Goal: Communication & Community: Share content

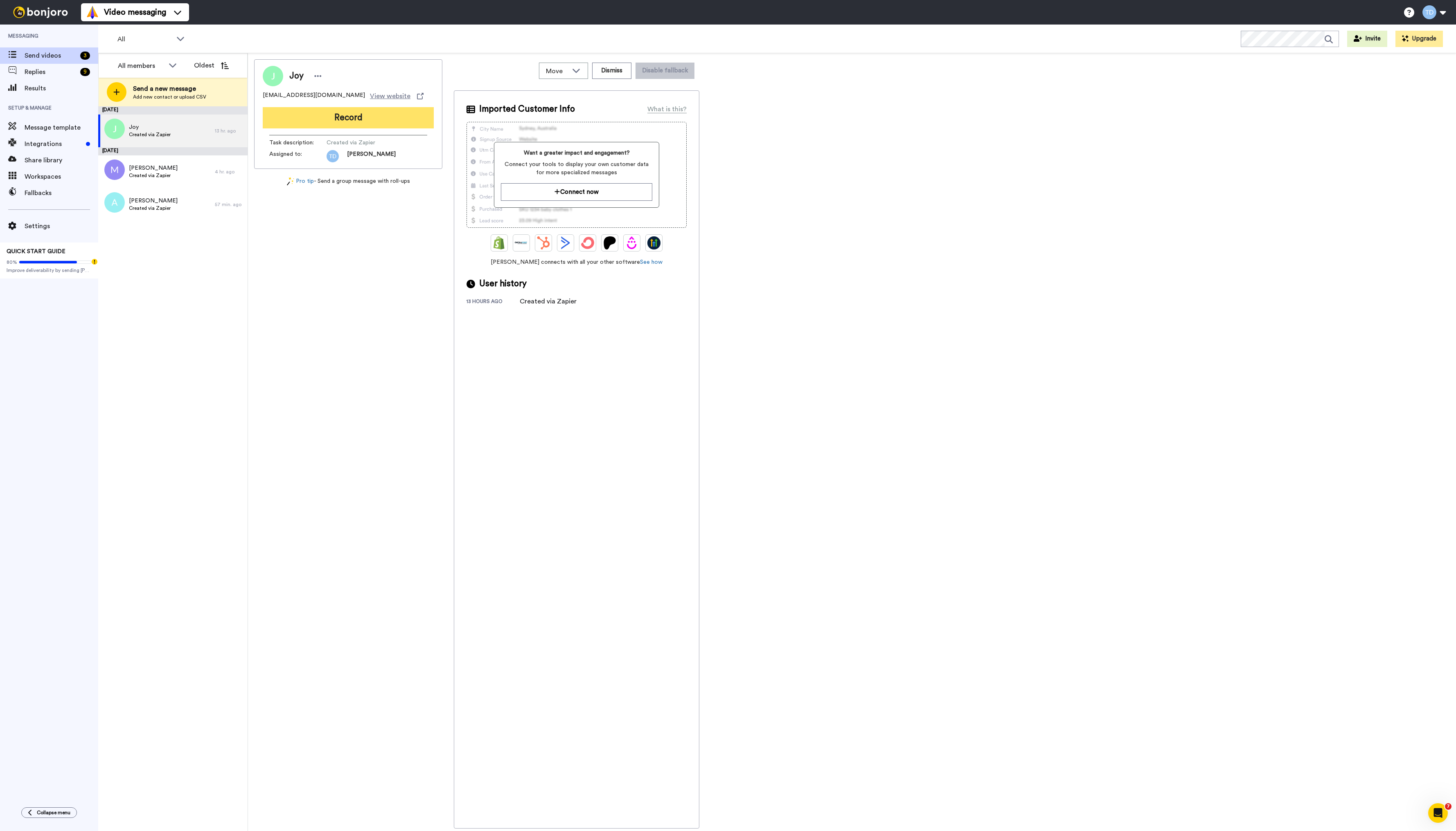
click at [348, 118] on button "Record" at bounding box center [348, 118] width 171 height 21
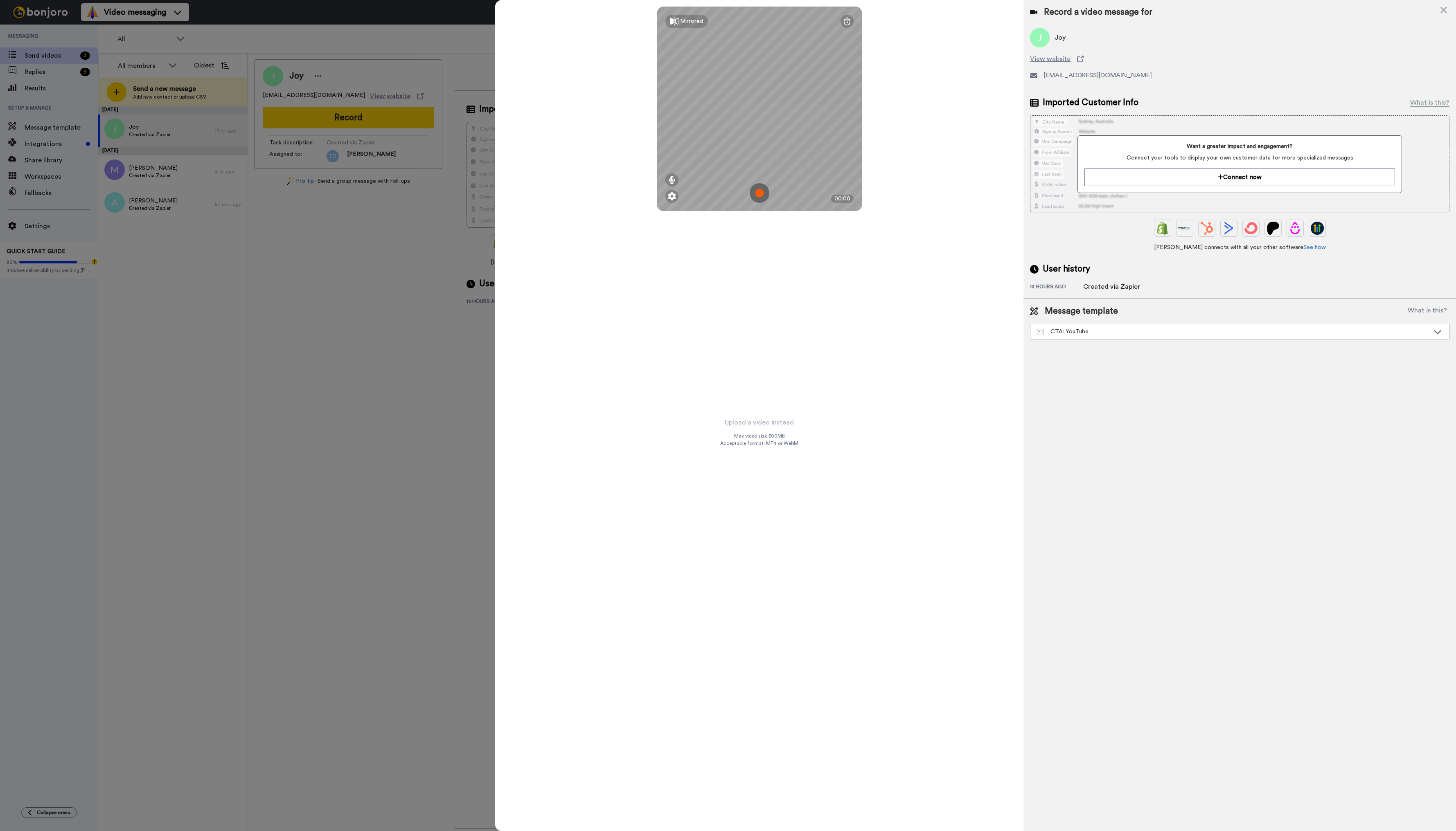
click at [760, 194] on img at bounding box center [759, 193] width 20 height 20
click at [757, 137] on button "Ok" at bounding box center [760, 136] width 21 height 18
click at [760, 195] on img at bounding box center [759, 193] width 20 height 20
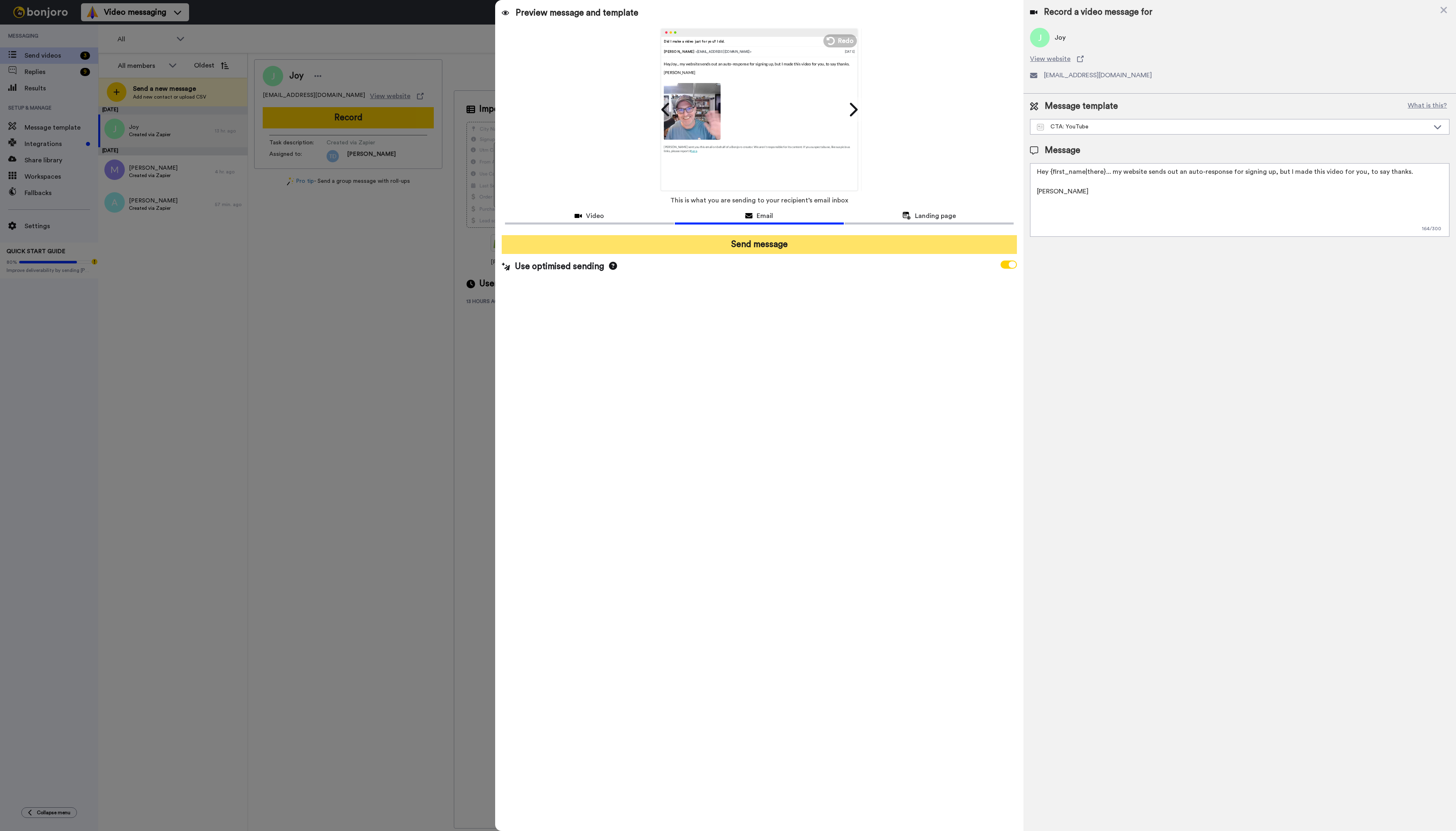
click at [751, 247] on button "Send message" at bounding box center [760, 244] width 515 height 19
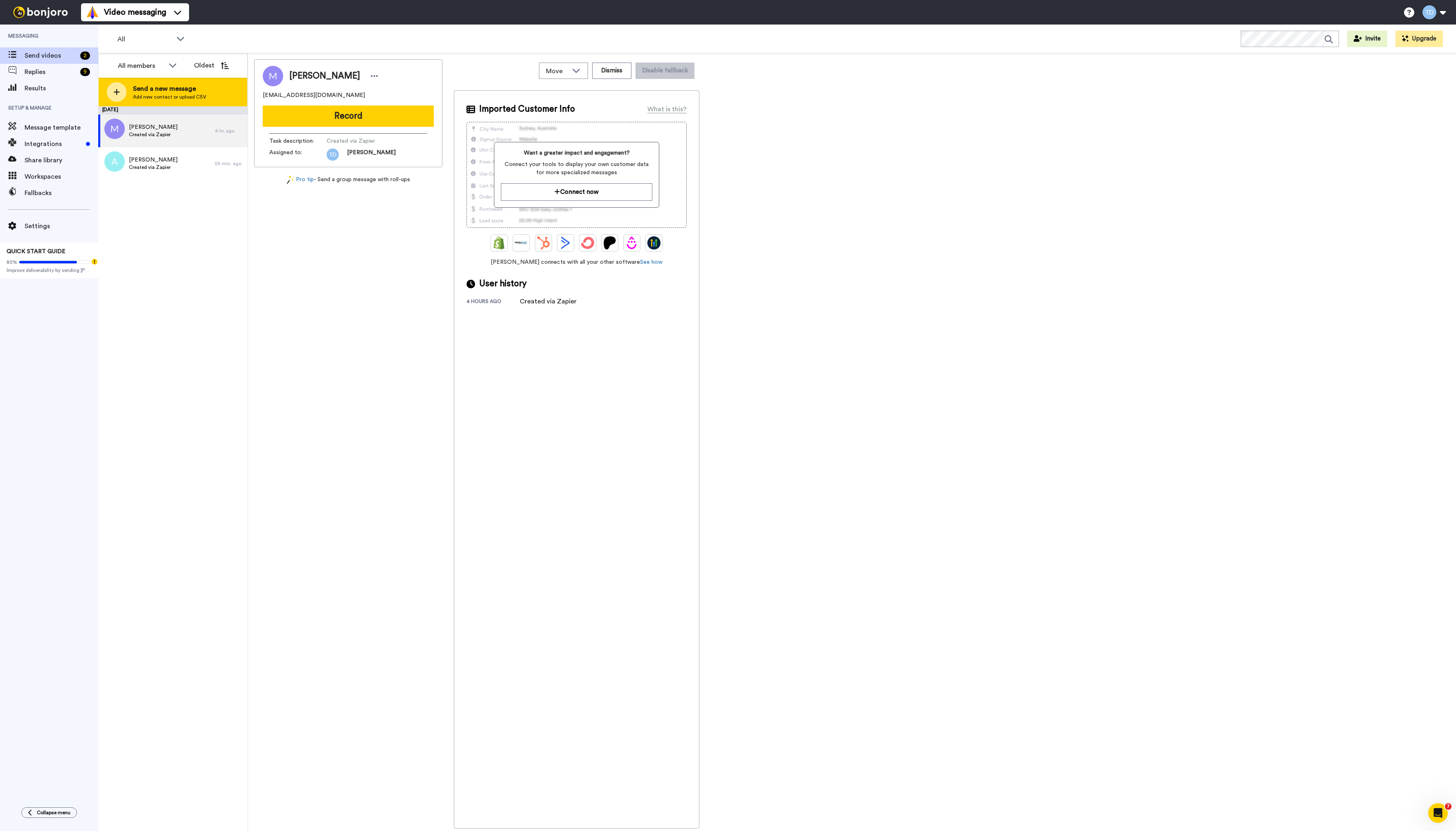
click at [158, 88] on span "Send a new message" at bounding box center [170, 88] width 73 height 10
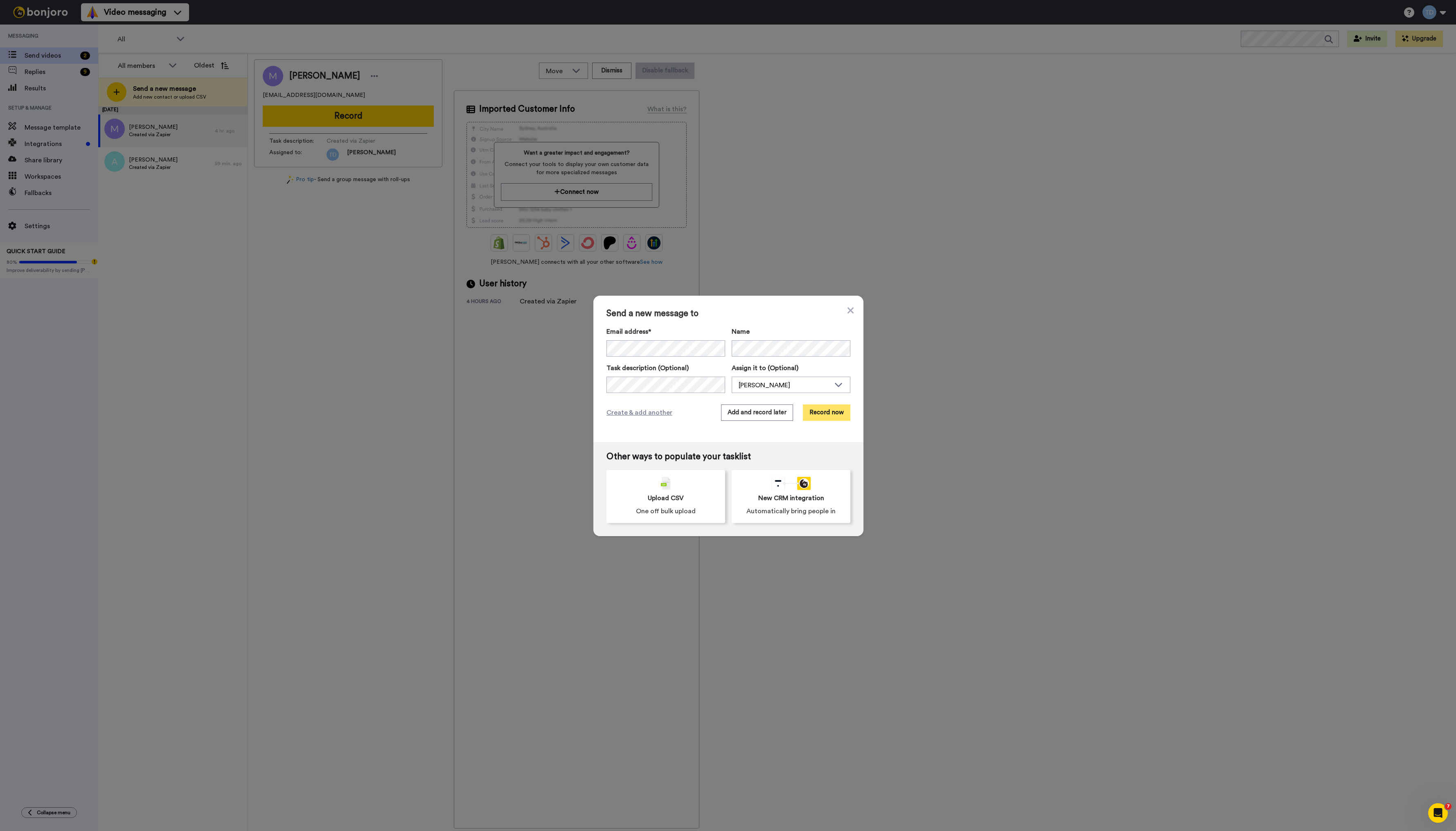
click at [831, 414] on button "Record now" at bounding box center [826, 412] width 47 height 16
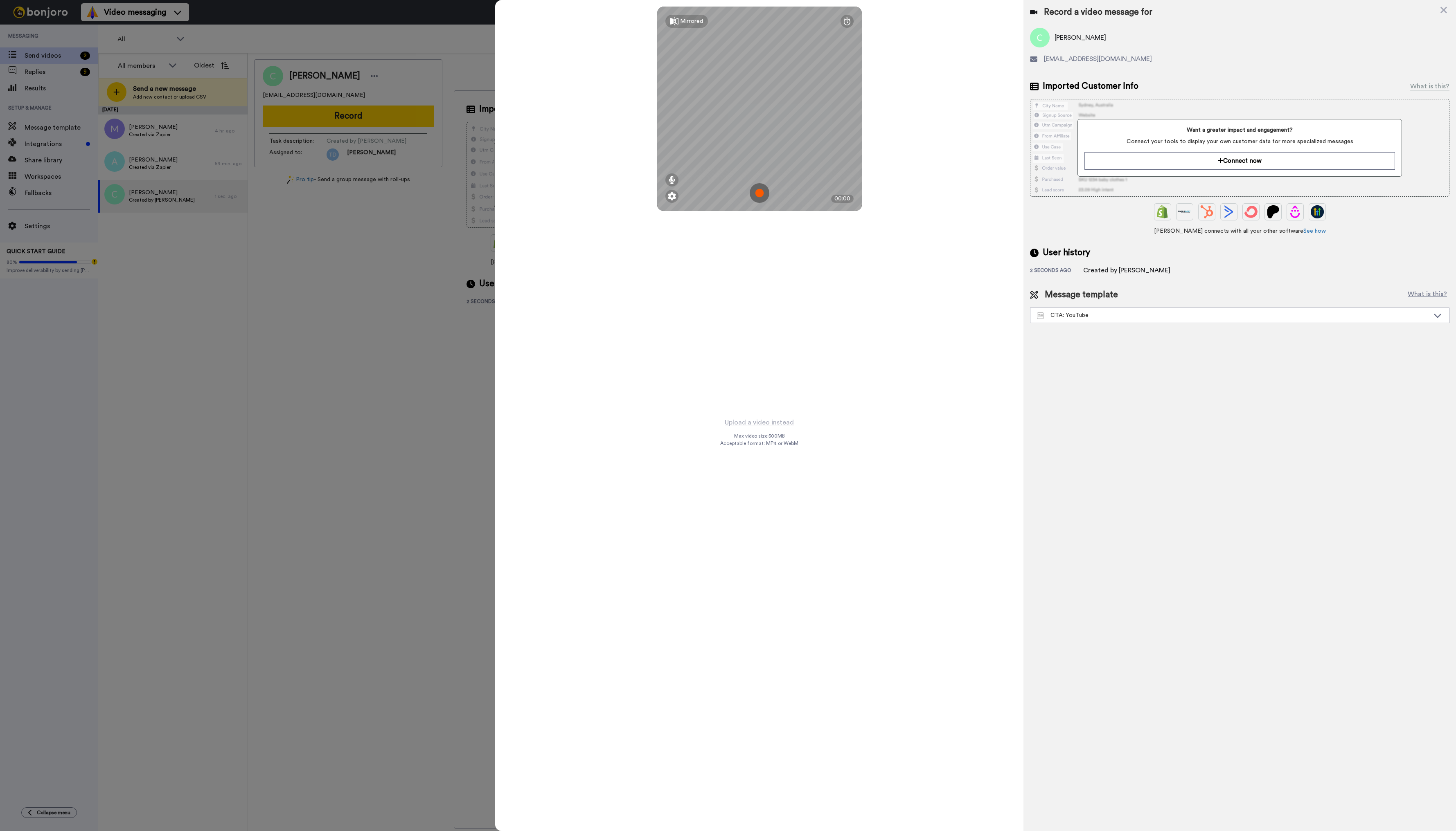
click at [764, 192] on img at bounding box center [759, 193] width 20 height 20
click at [760, 140] on button "Ok" at bounding box center [760, 136] width 21 height 18
click at [757, 193] on img at bounding box center [759, 193] width 20 height 20
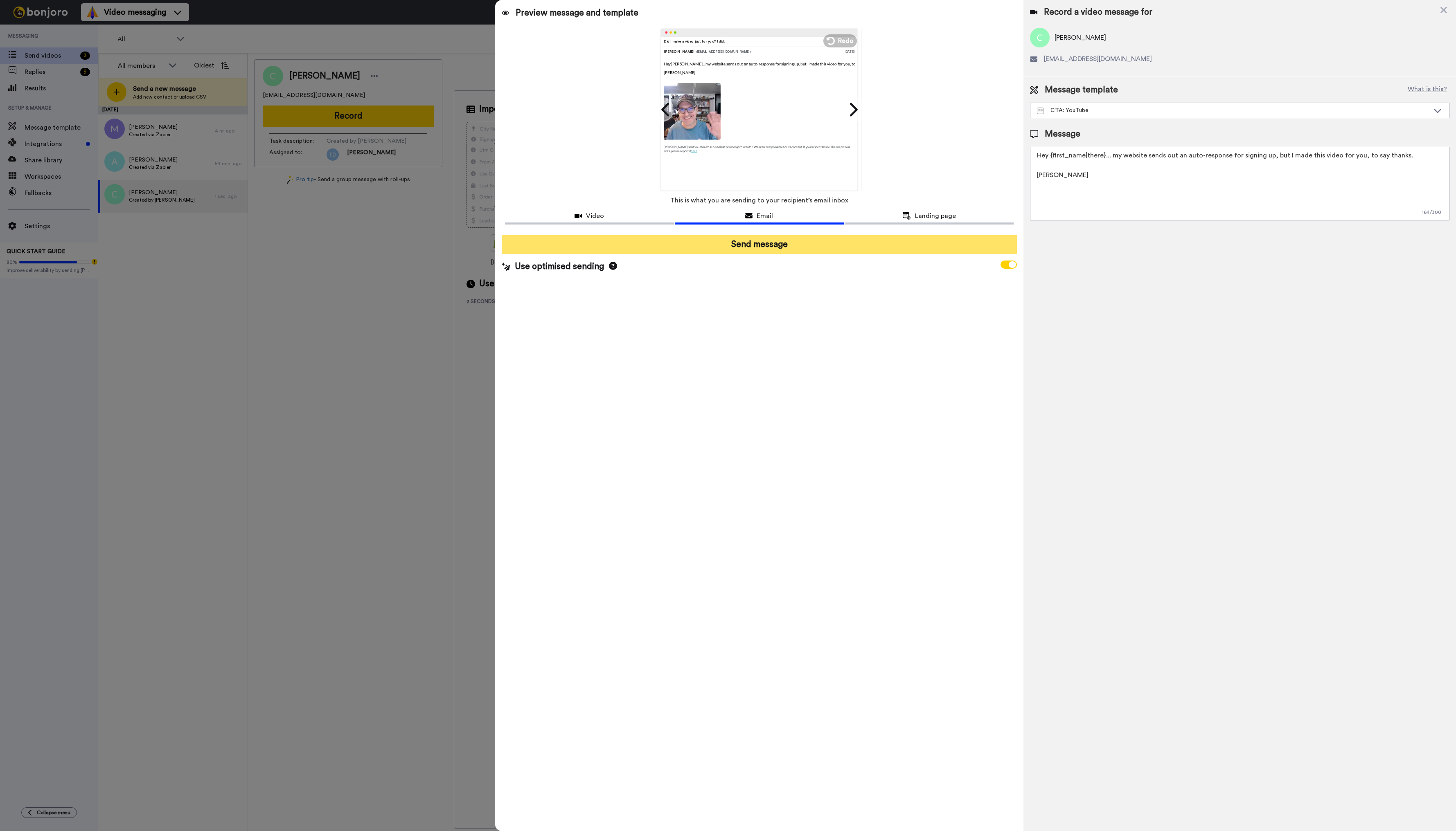
click at [758, 246] on button "Send message" at bounding box center [760, 244] width 515 height 19
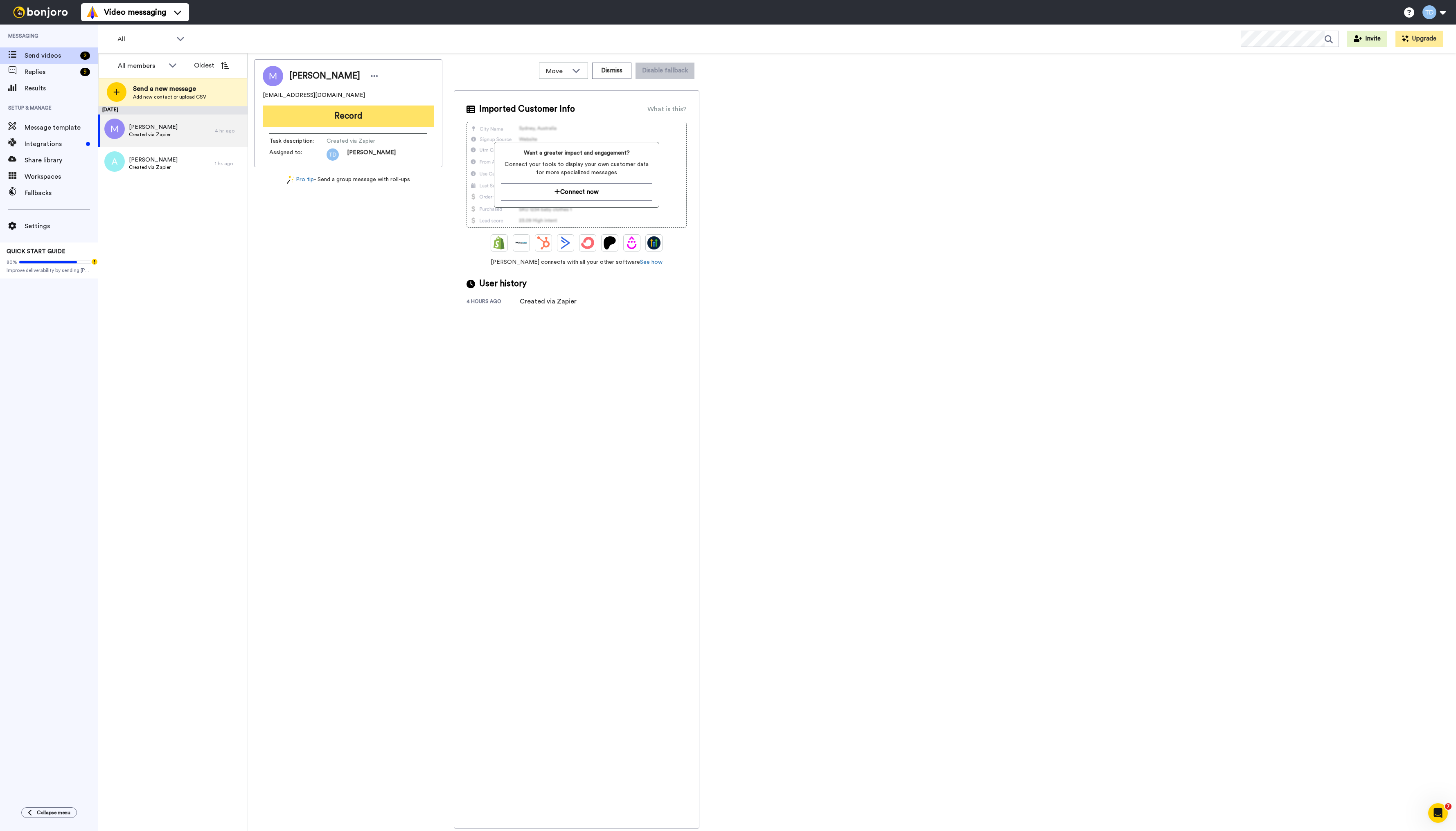
click at [354, 112] on button "Record" at bounding box center [348, 116] width 171 height 21
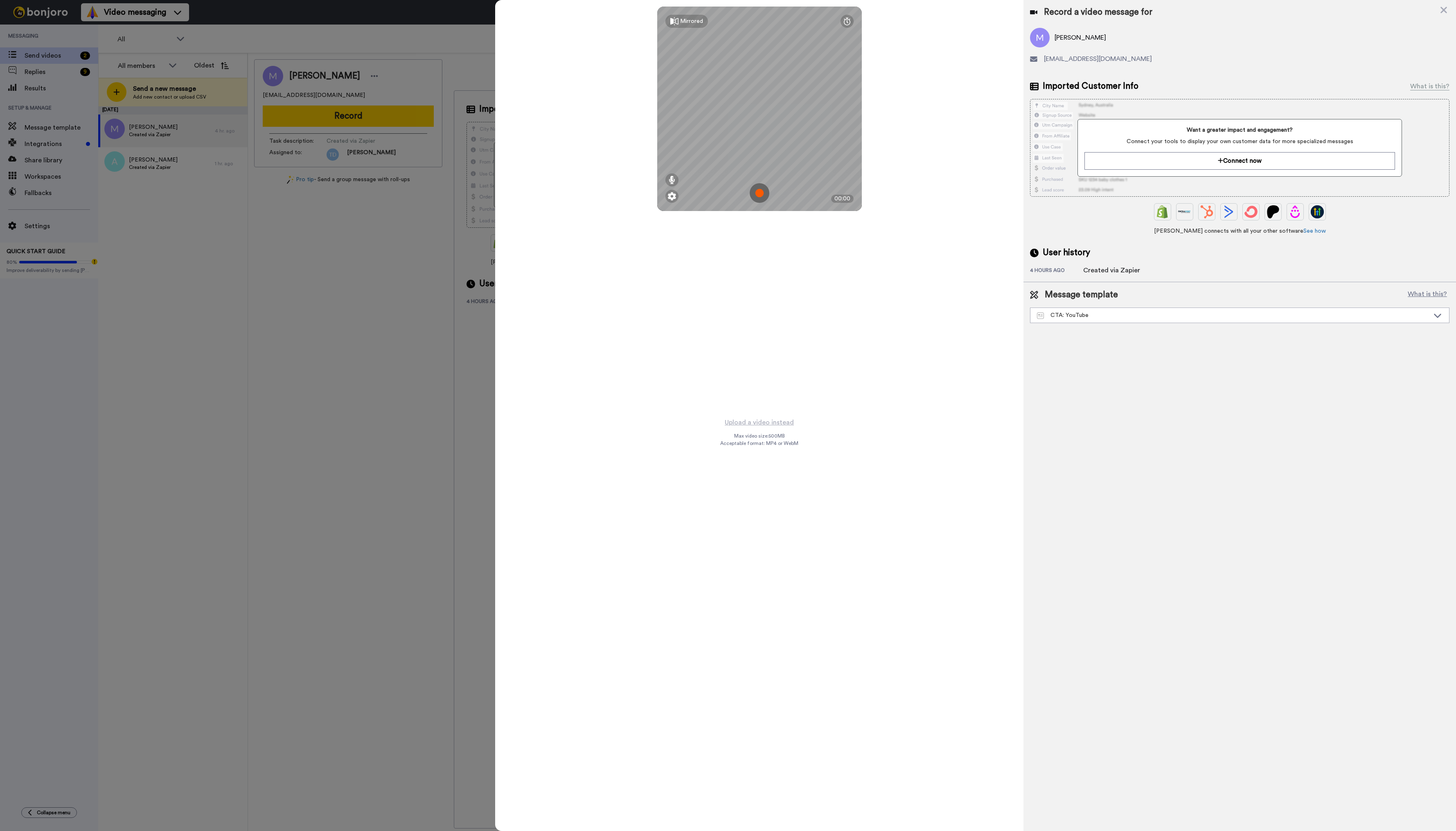
click at [759, 192] on img at bounding box center [759, 193] width 20 height 20
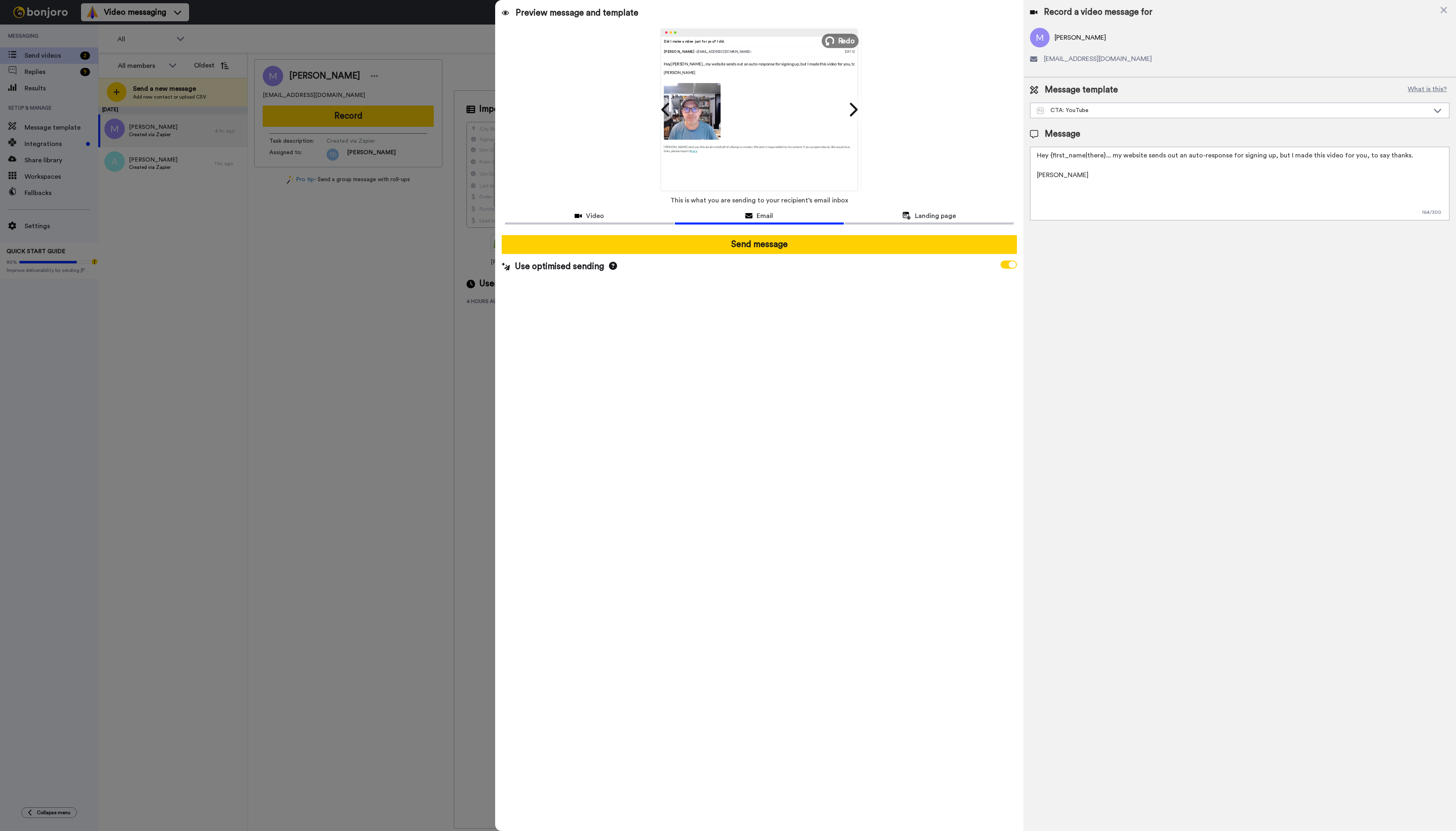
click at [840, 38] on span "Redo" at bounding box center [846, 40] width 17 height 11
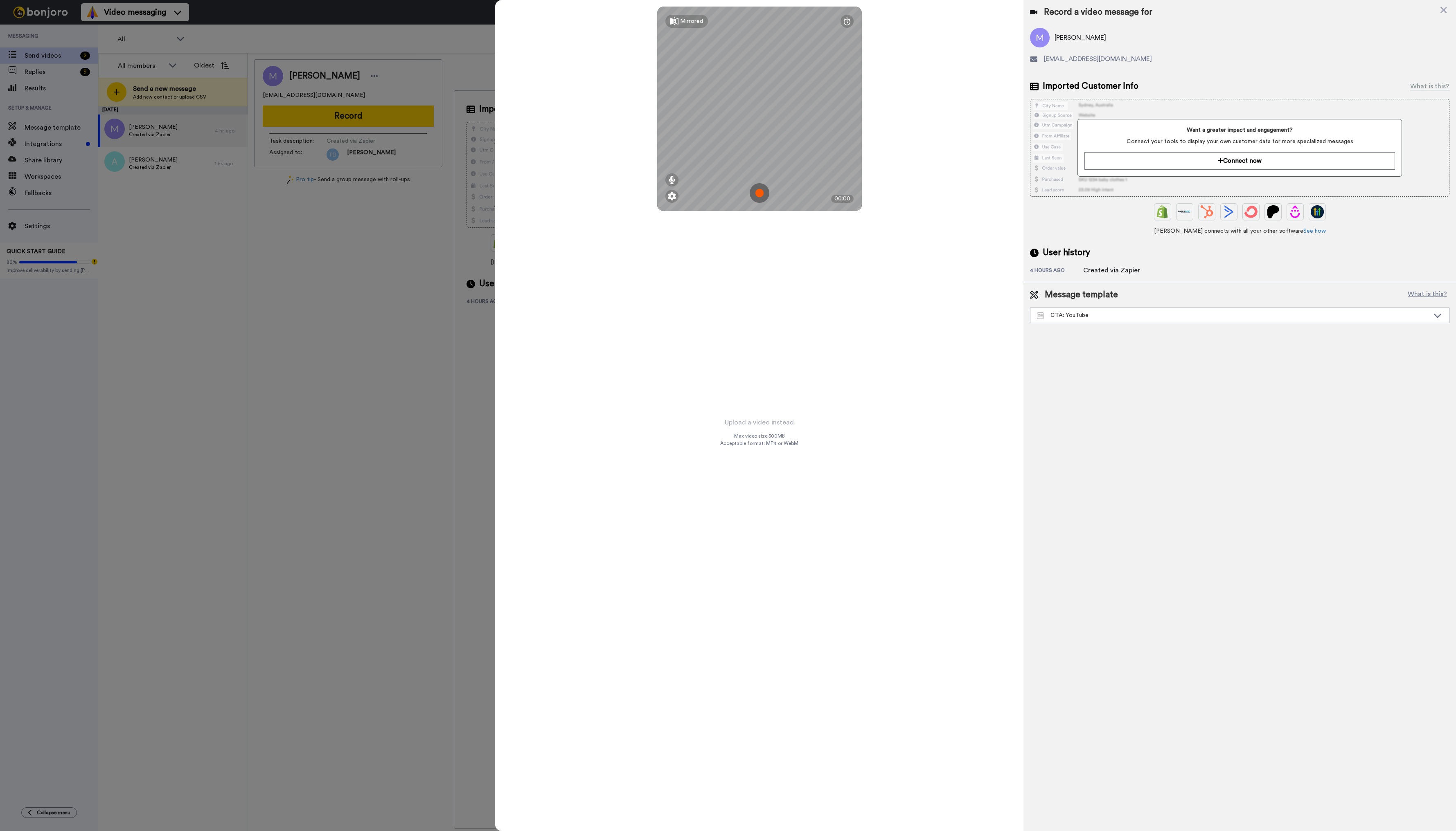
click at [758, 191] on img at bounding box center [759, 193] width 20 height 20
click at [756, 136] on button "Ok" at bounding box center [760, 136] width 21 height 18
click at [756, 189] on img at bounding box center [759, 193] width 20 height 20
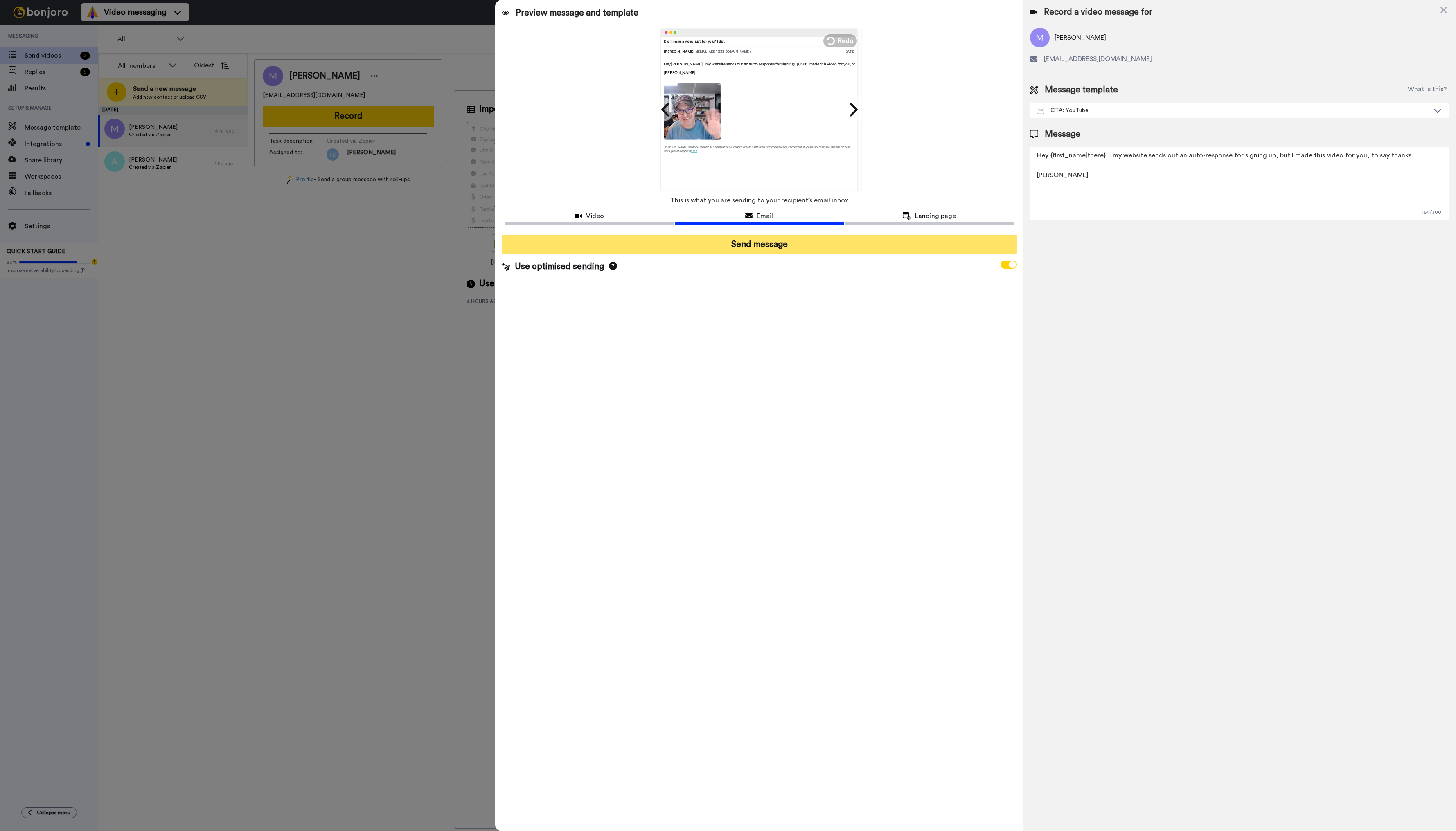
click at [768, 248] on button "Send message" at bounding box center [760, 244] width 515 height 19
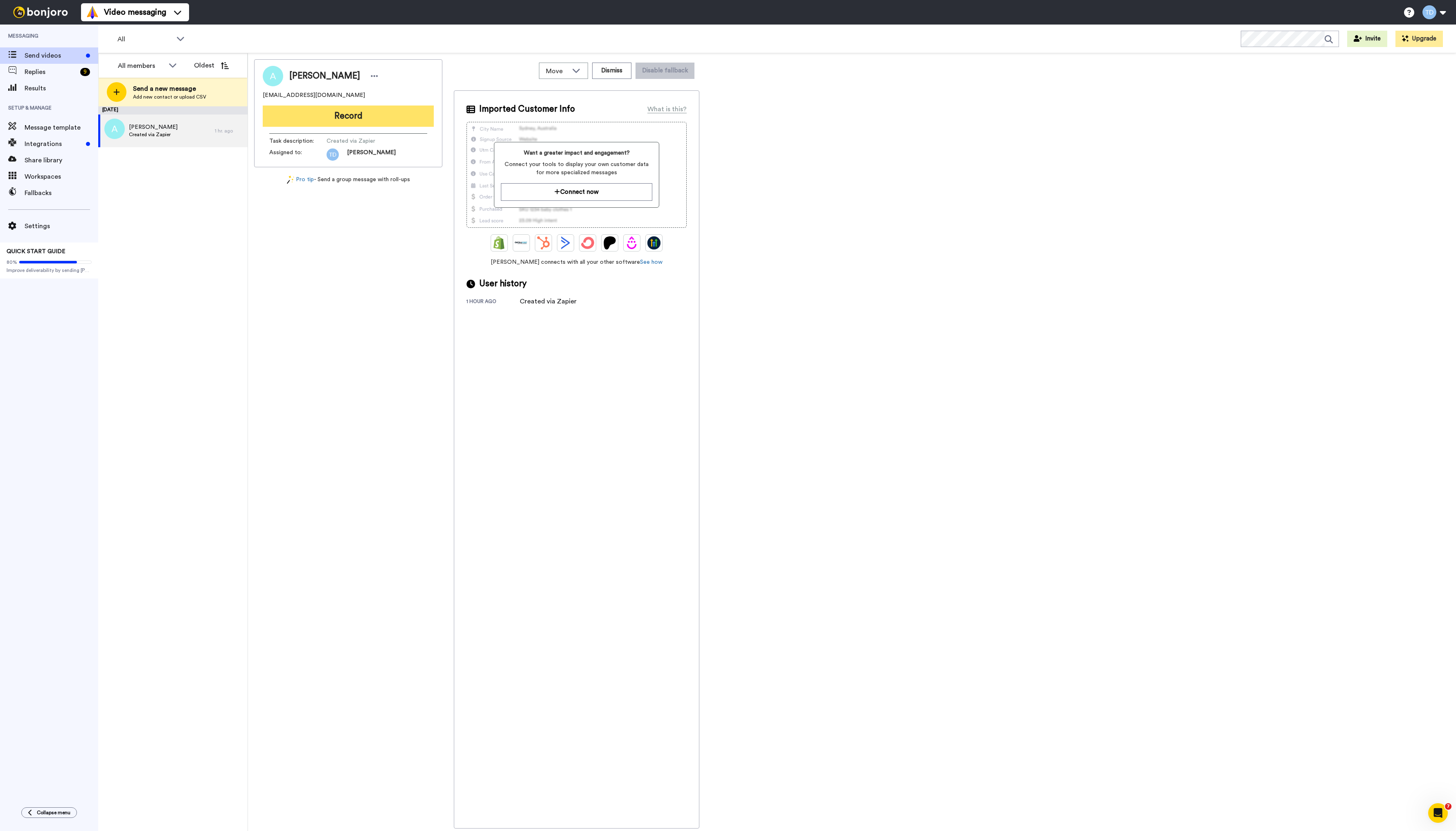
click at [354, 116] on button "Record" at bounding box center [348, 116] width 171 height 21
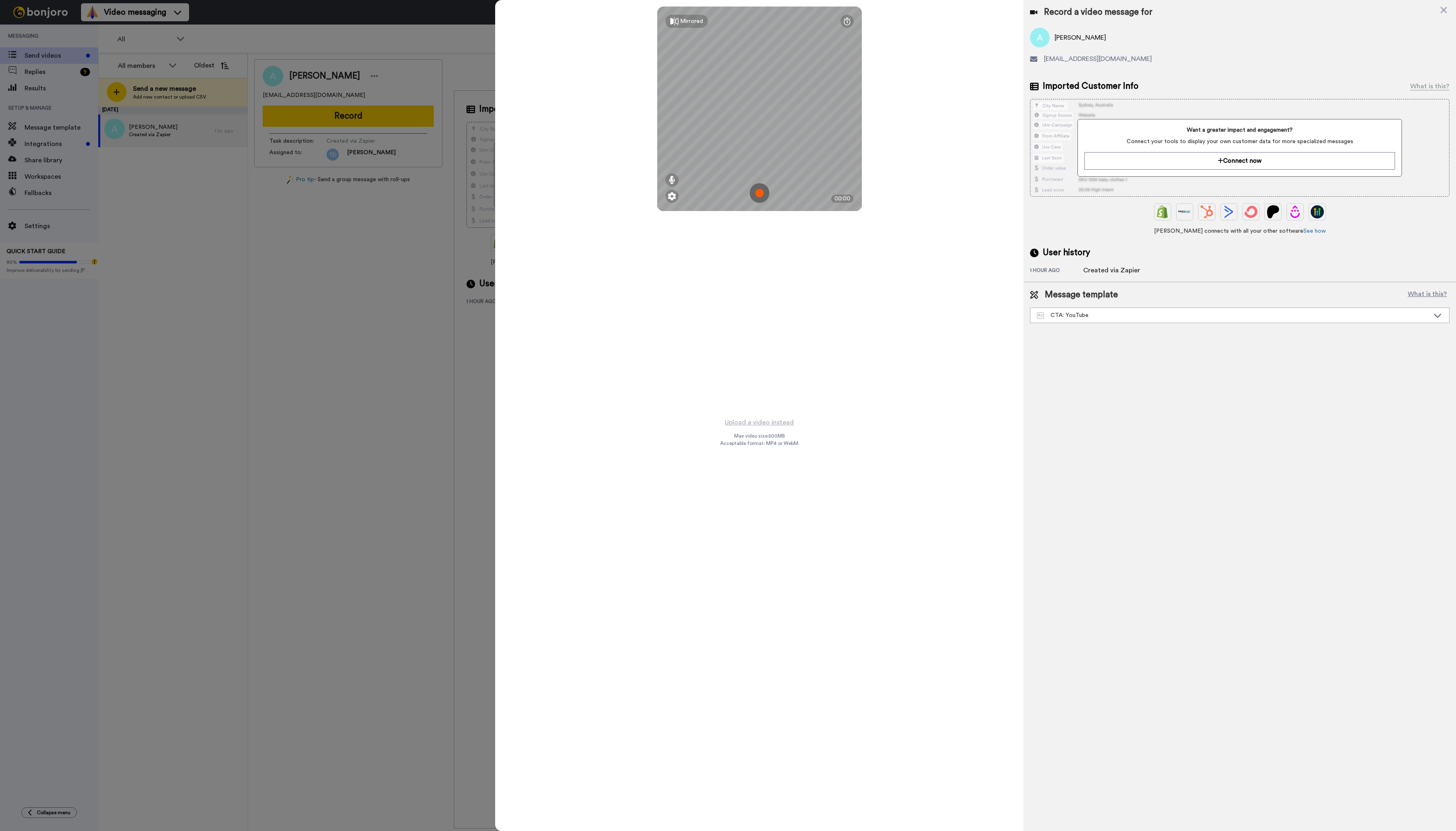
click at [759, 192] on img at bounding box center [759, 193] width 20 height 20
click at [756, 138] on button "Ok" at bounding box center [760, 136] width 21 height 18
click at [759, 192] on img at bounding box center [759, 193] width 20 height 20
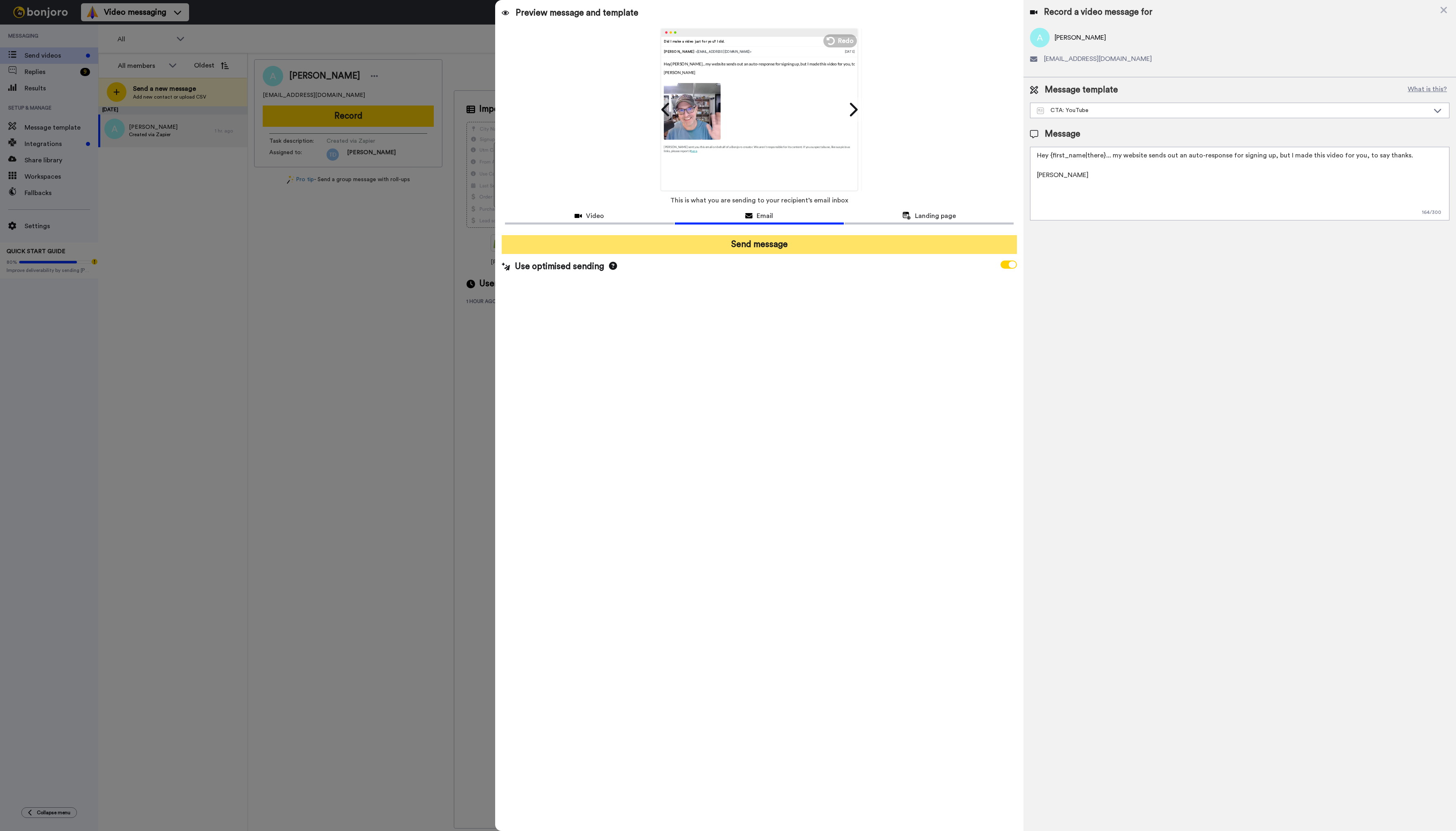
click at [777, 248] on button "Send message" at bounding box center [760, 244] width 515 height 19
